Goal: Task Accomplishment & Management: Manage account settings

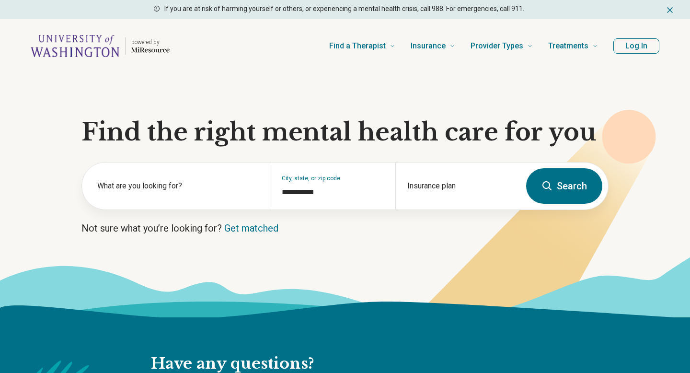
click at [619, 49] on button "Log In" at bounding box center [636, 45] width 46 height 15
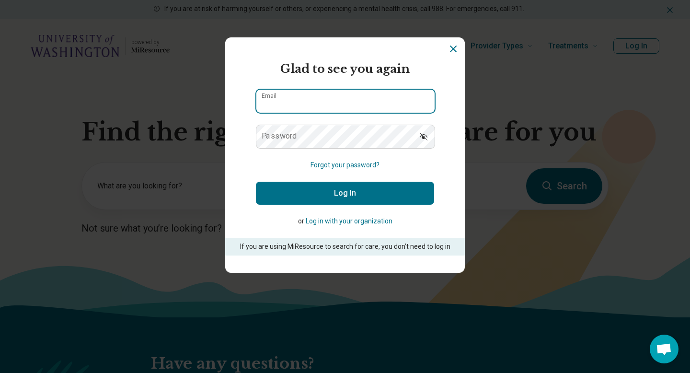
click at [388, 98] on input "Email" at bounding box center [345, 101] width 178 height 23
type input "**********"
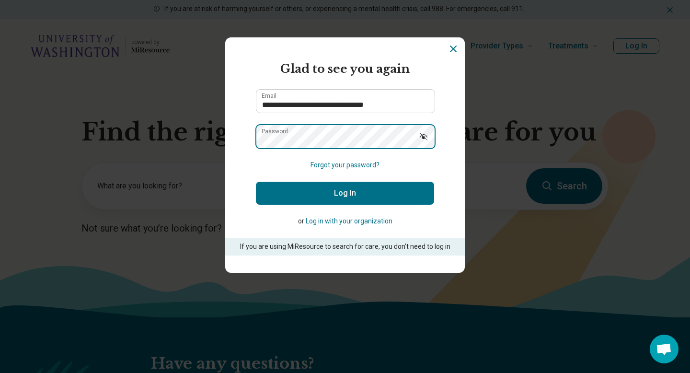
click at [256, 182] on button "Log In" at bounding box center [345, 193] width 178 height 23
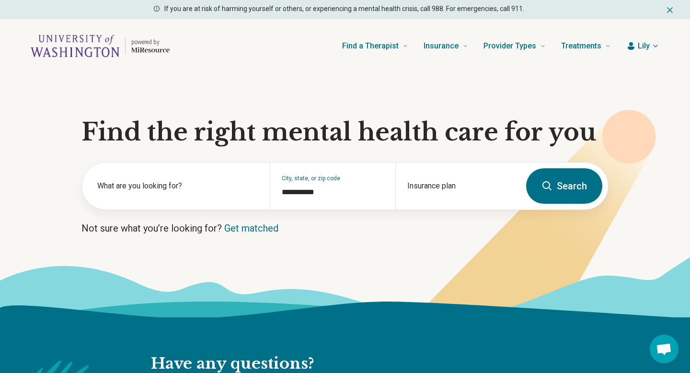
click at [639, 49] on span "Lily" at bounding box center [644, 46] width 12 height 12
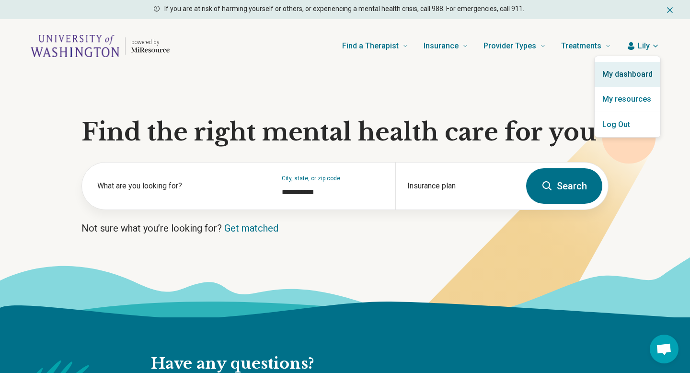
click at [634, 73] on link "My dashboard" at bounding box center [628, 74] width 66 height 25
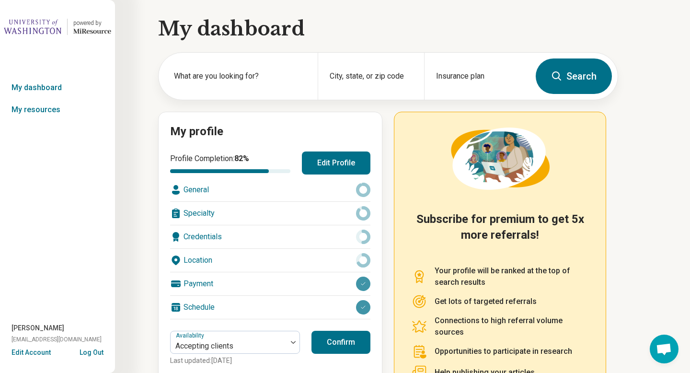
click at [323, 158] on button "Edit Profile" at bounding box center [336, 162] width 69 height 23
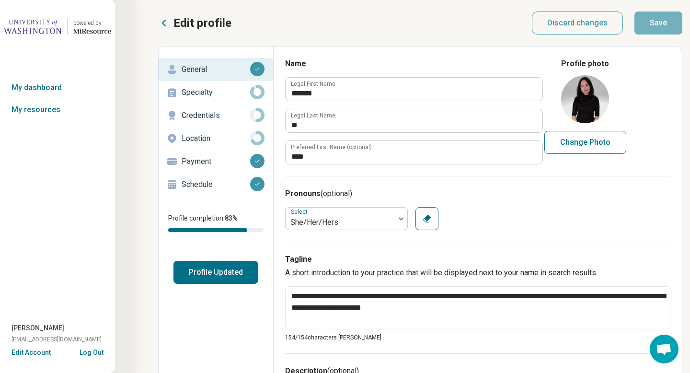
click at [228, 164] on p "Payment" at bounding box center [216, 162] width 69 height 12
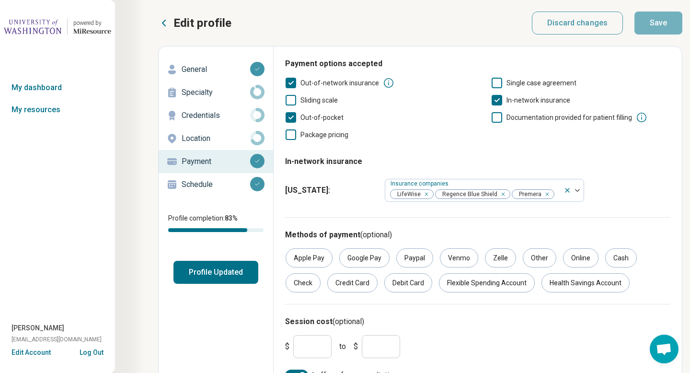
scroll to position [20, 0]
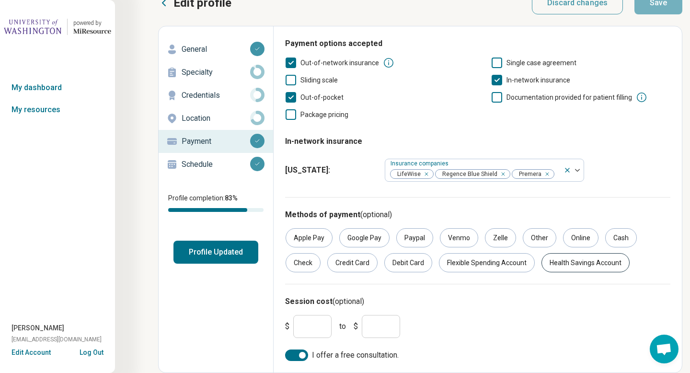
click at [553, 265] on div "Health Savings Account" at bounding box center [586, 262] width 88 height 19
click at [513, 269] on div "Flexible Spending Account" at bounding box center [487, 262] width 96 height 19
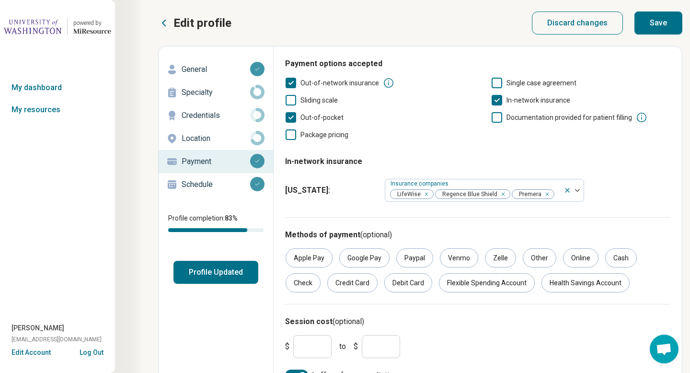
click at [229, 67] on p "General" at bounding box center [216, 70] width 69 height 12
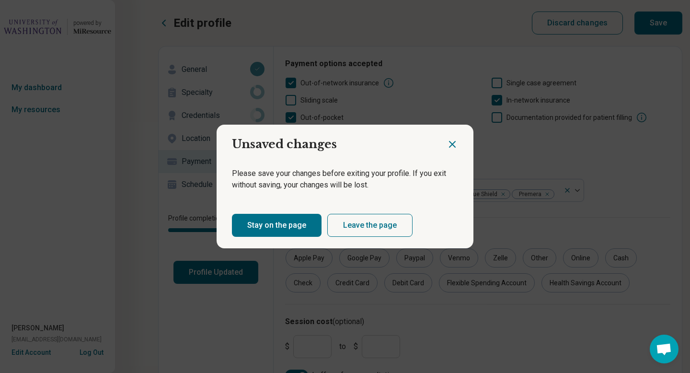
click at [301, 223] on button "Stay on the page" at bounding box center [277, 225] width 90 height 23
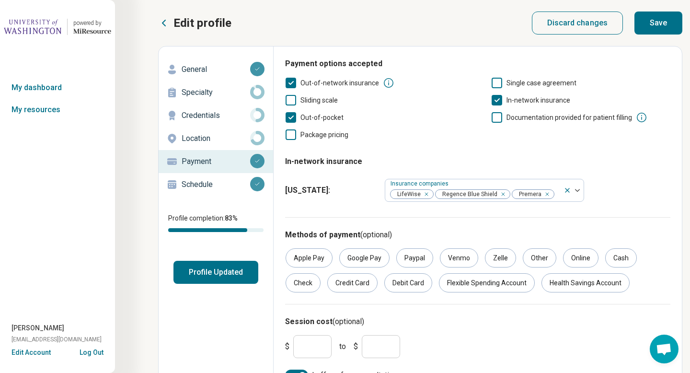
click at [653, 29] on button "Save" at bounding box center [658, 23] width 48 height 23
click at [217, 69] on p "General" at bounding box center [216, 70] width 69 height 12
type textarea "*"
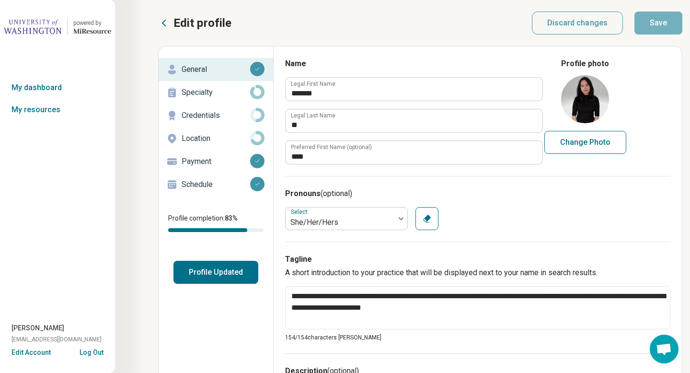
click at [230, 270] on button "Profile Updated" at bounding box center [215, 272] width 85 height 23
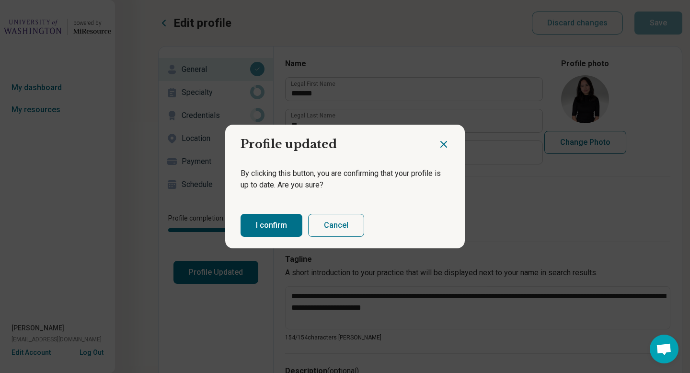
click at [271, 225] on button "I confirm" at bounding box center [272, 225] width 62 height 23
